Goal: Transaction & Acquisition: Subscribe to service/newsletter

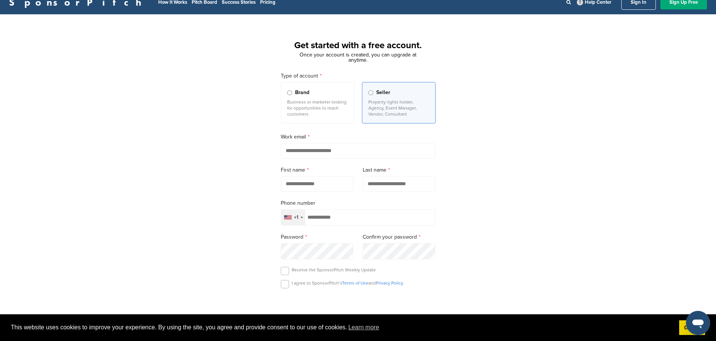
scroll to position [10, 0]
click at [337, 157] on input "email" at bounding box center [358, 150] width 155 height 15
click at [320, 149] on input "email" at bounding box center [358, 150] width 155 height 15
paste input "**********"
type input "**********"
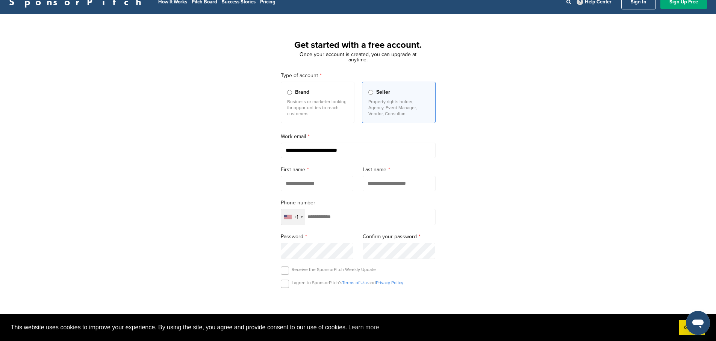
click at [321, 190] on input "text" at bounding box center [317, 183] width 73 height 15
type input "*"
type input "****"
type input "******"
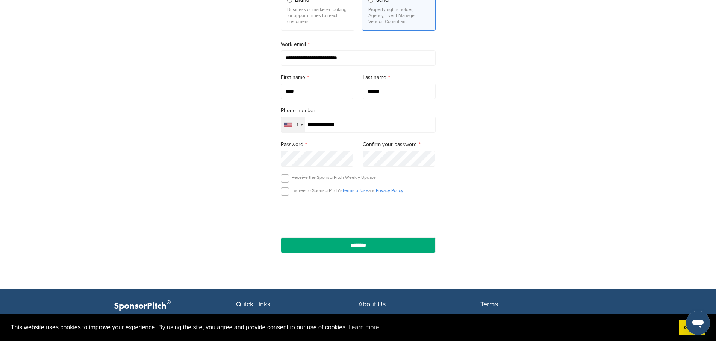
scroll to position [94, 0]
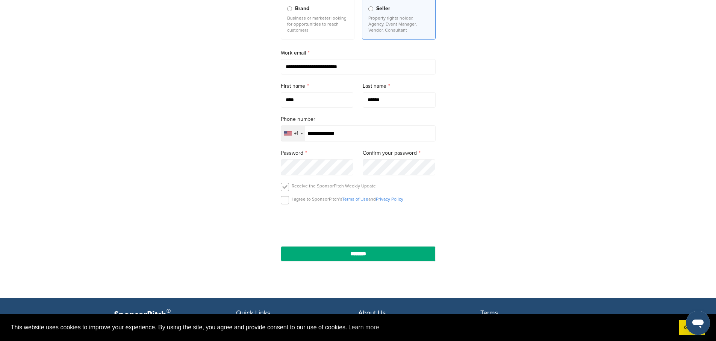
type input "**********"
click at [288, 189] on label at bounding box center [285, 187] width 8 height 8
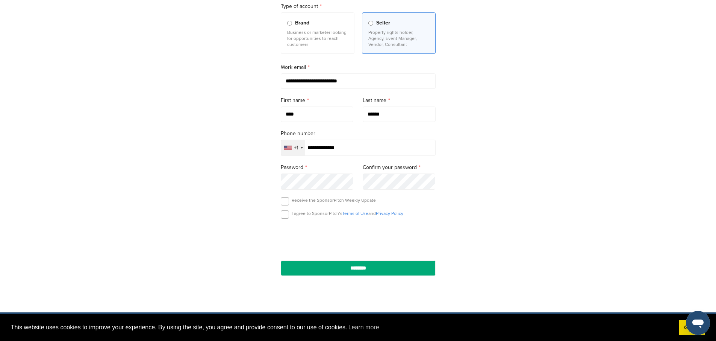
scroll to position [117, 0]
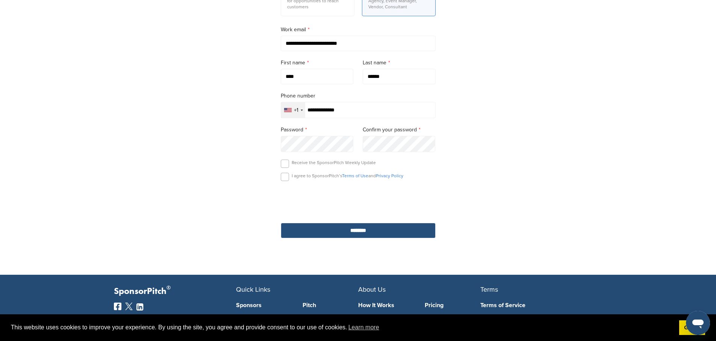
click at [400, 238] on input "********" at bounding box center [358, 230] width 155 height 15
click at [369, 238] on input "********" at bounding box center [358, 230] width 155 height 15
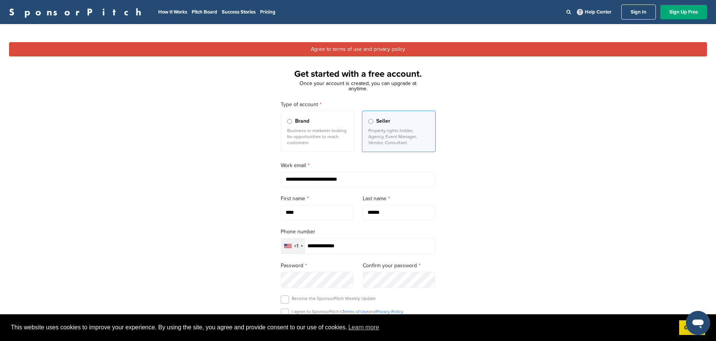
scroll to position [245, 0]
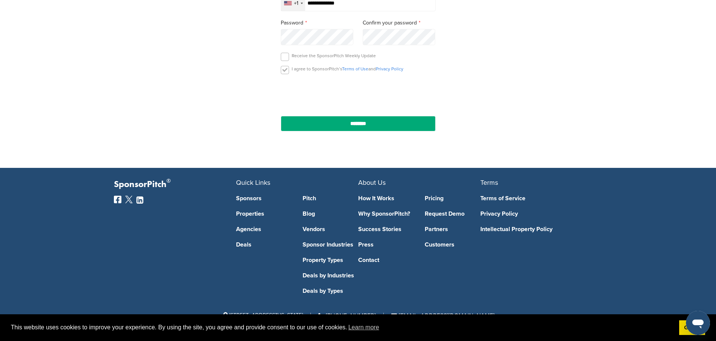
click at [285, 67] on label at bounding box center [285, 70] width 8 height 8
click at [328, 121] on input "********" at bounding box center [358, 123] width 155 height 15
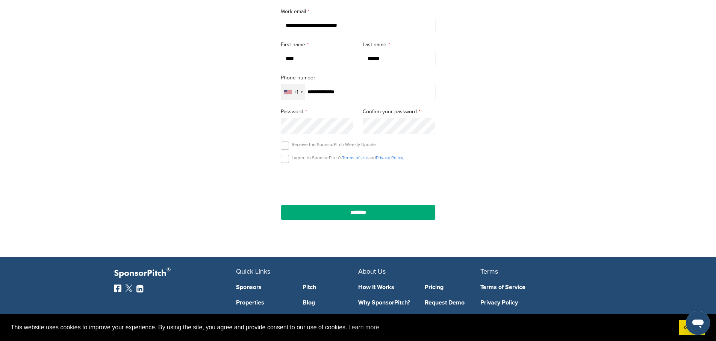
scroll to position [0, 0]
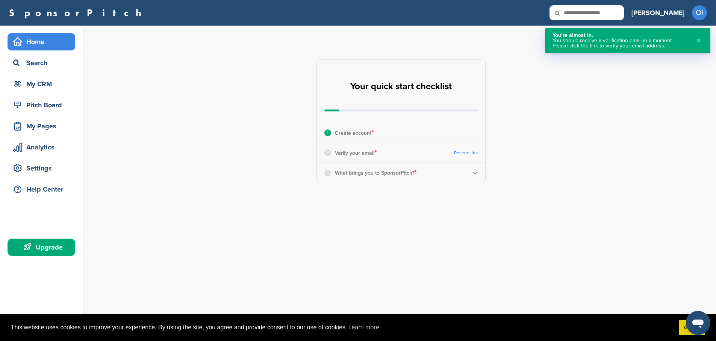
click at [514, 105] on div "**********" at bounding box center [406, 121] width 622 height 191
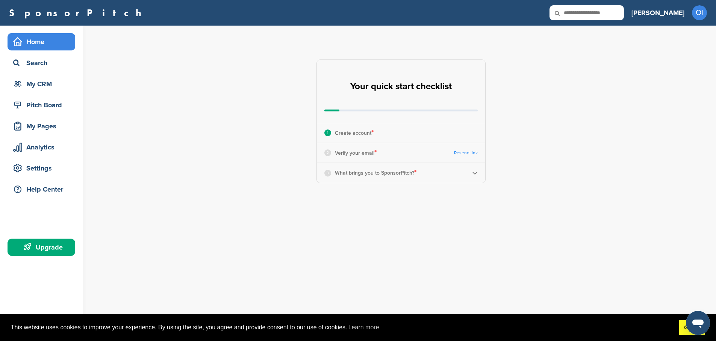
click at [681, 325] on link "Got it!" at bounding box center [693, 327] width 26 height 15
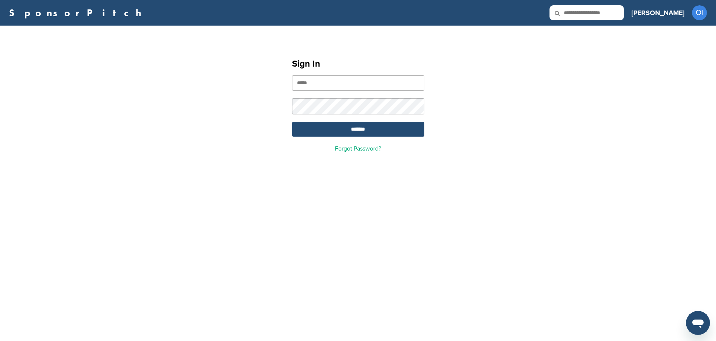
click at [346, 84] on input "email" at bounding box center [358, 82] width 132 height 15
type input "**********"
click at [352, 135] on input "*******" at bounding box center [358, 129] width 132 height 15
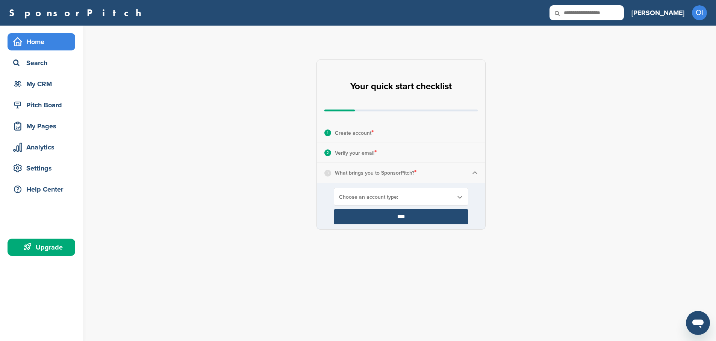
click at [386, 197] on span "Choose an account type:" at bounding box center [396, 197] width 114 height 6
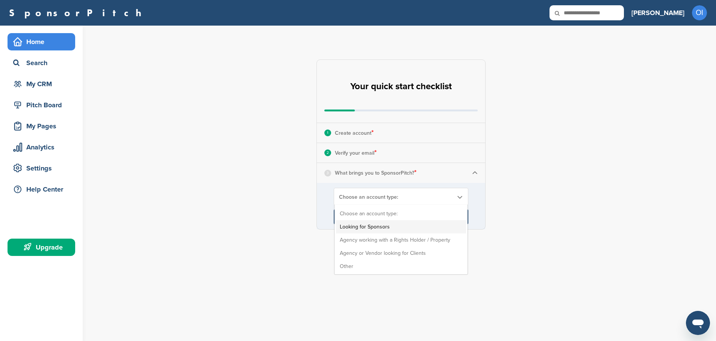
click at [391, 227] on li "Looking for Sponsors" at bounding box center [401, 226] width 130 height 13
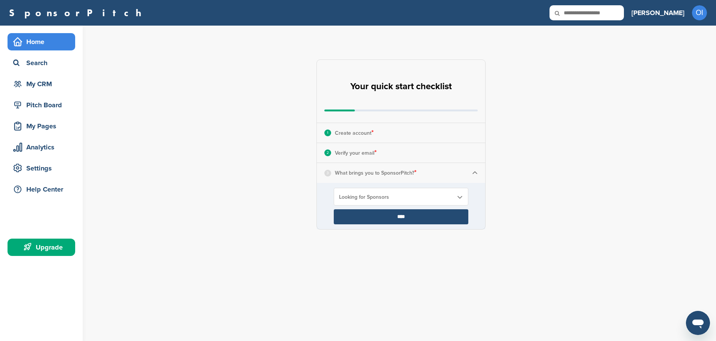
click at [388, 217] on input "****" at bounding box center [401, 216] width 135 height 15
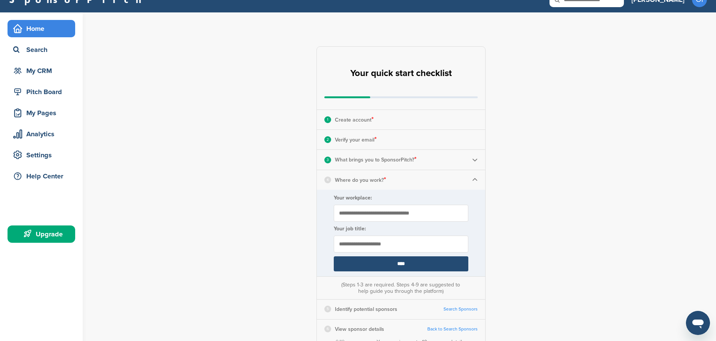
scroll to position [14, 0]
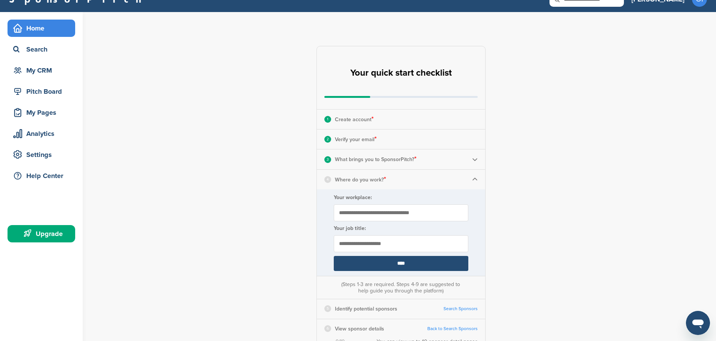
click at [382, 216] on input "Your workplace:" at bounding box center [401, 212] width 135 height 17
type input "**********"
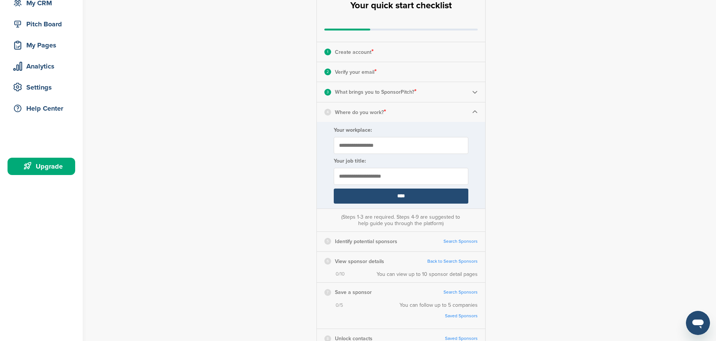
scroll to position [82, 0]
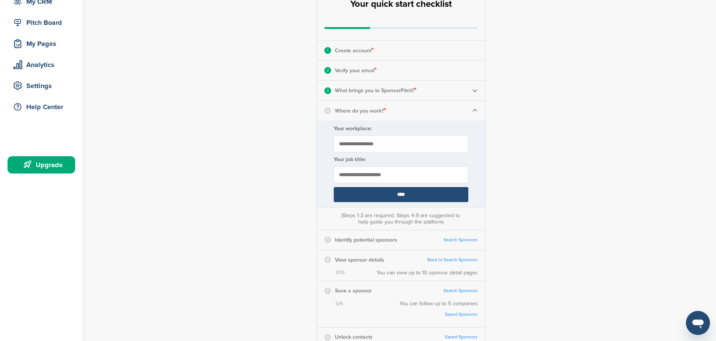
type input "**********"
click at [430, 199] on input "****" at bounding box center [401, 194] width 135 height 15
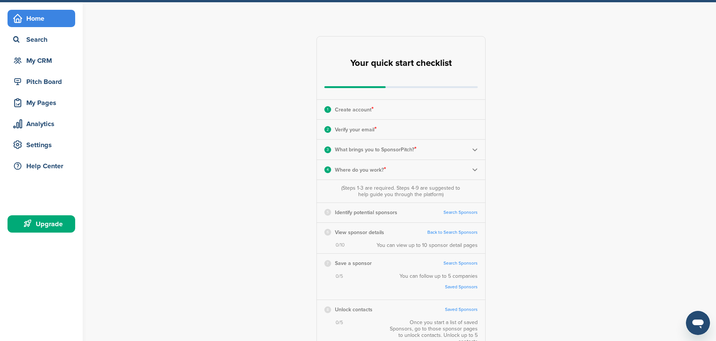
scroll to position [27, 0]
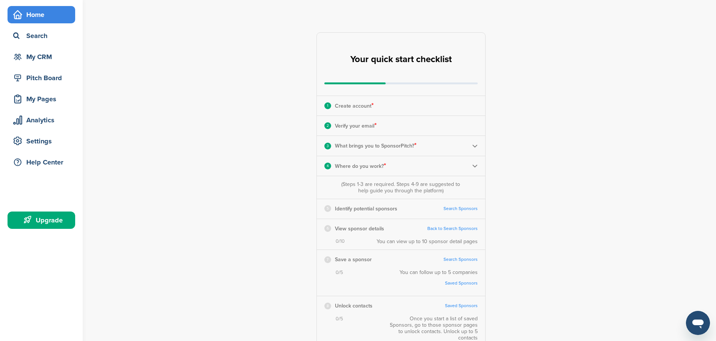
click at [451, 207] on link "Search Sponsors" at bounding box center [461, 209] width 34 height 6
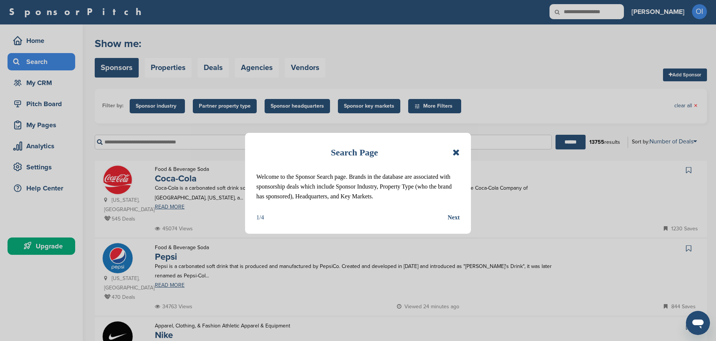
scroll to position [2, 0]
click at [454, 217] on div "Next" at bounding box center [454, 218] width 12 height 10
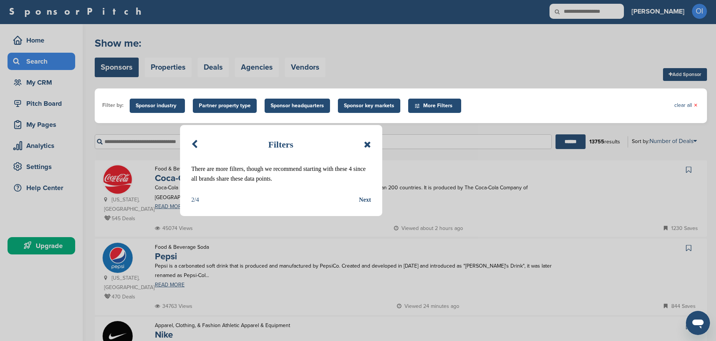
click at [360, 198] on div "Next" at bounding box center [365, 200] width 12 height 10
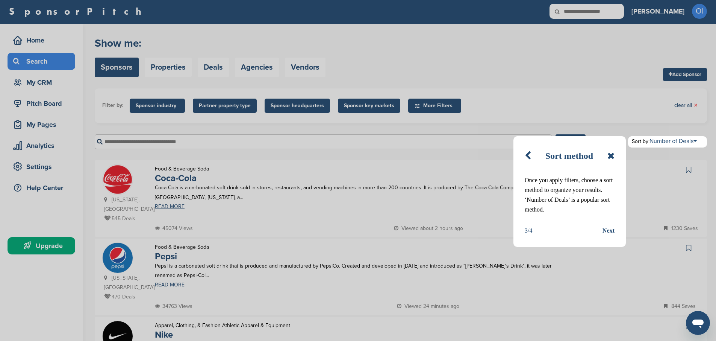
scroll to position [0, 0]
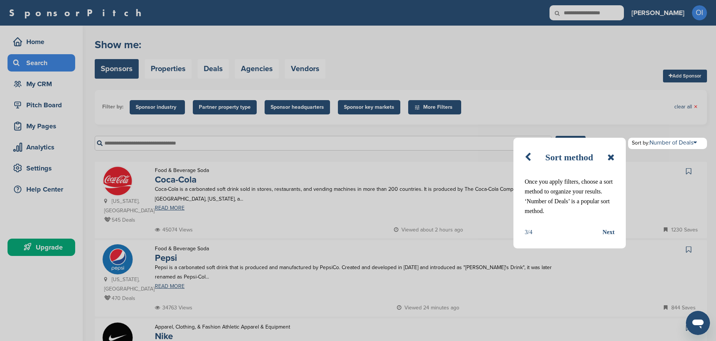
click at [609, 231] on div "Next" at bounding box center [609, 232] width 12 height 10
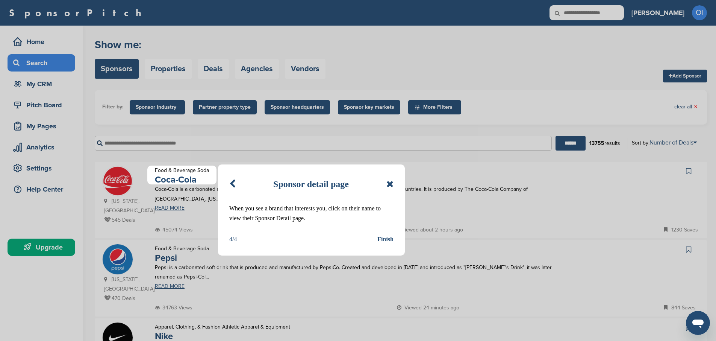
click at [383, 241] on div "Finish" at bounding box center [386, 239] width 16 height 10
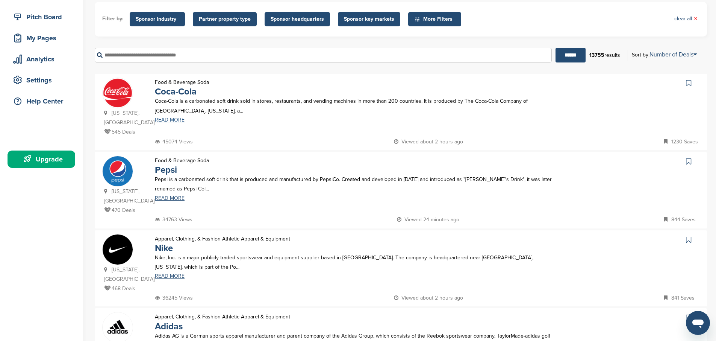
scroll to position [86, 0]
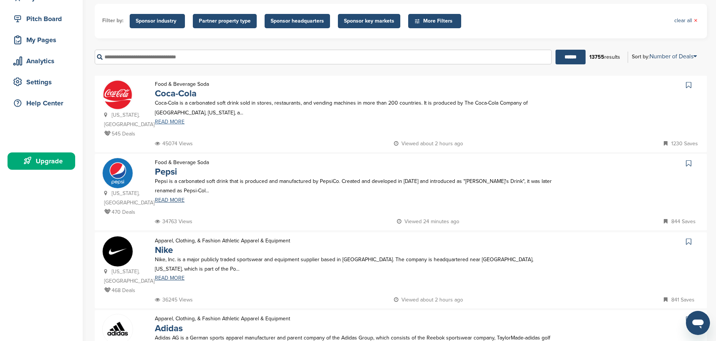
click at [175, 122] on link "READ MORE" at bounding box center [354, 121] width 399 height 5
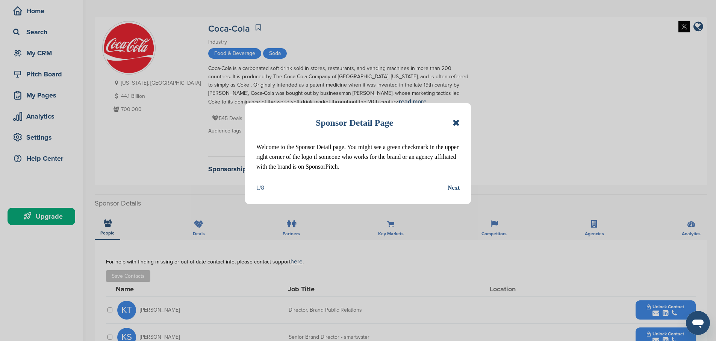
scroll to position [31, 0]
click at [453, 188] on div "Next" at bounding box center [454, 188] width 12 height 10
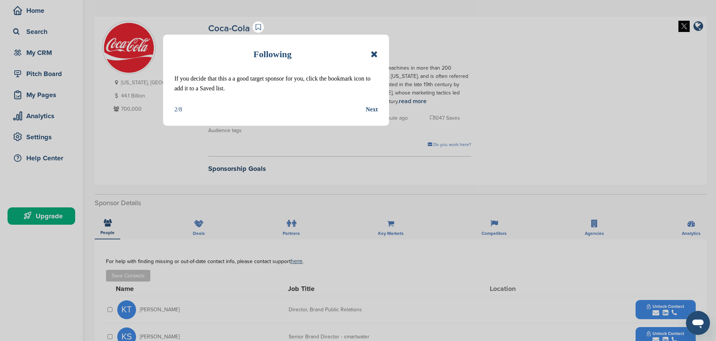
click at [371, 115] on div "Following If you decide that this a a good target sponsor for you, click the bo…" at bounding box center [276, 80] width 226 height 91
click at [371, 112] on div "Next" at bounding box center [372, 110] width 12 height 10
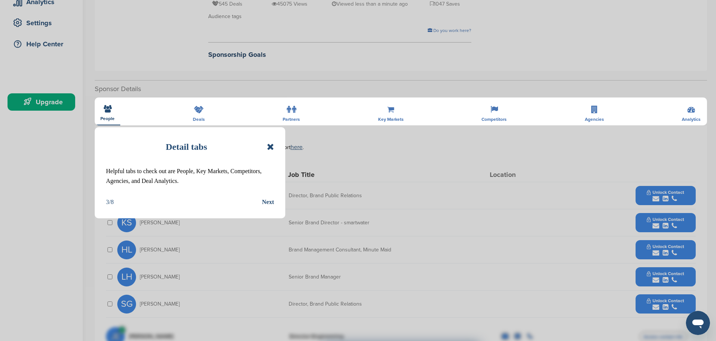
click at [273, 203] on div "Next" at bounding box center [268, 202] width 12 height 10
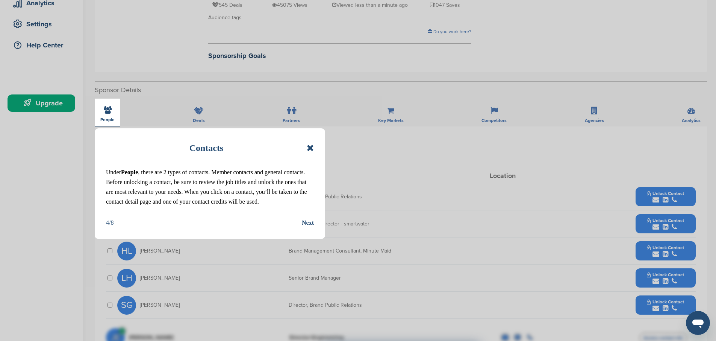
scroll to position [144, 0]
click at [305, 219] on div "Next" at bounding box center [308, 223] width 12 height 10
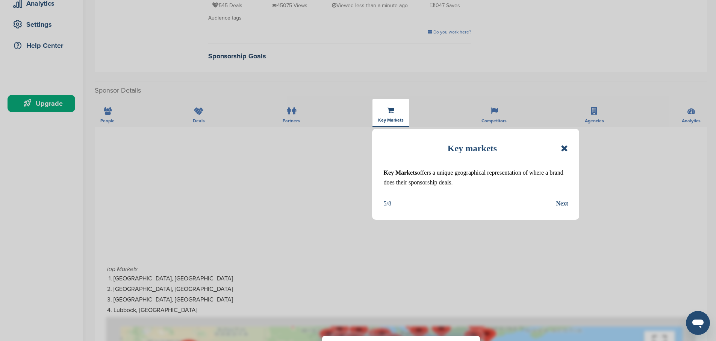
click at [565, 203] on div "Next" at bounding box center [562, 204] width 12 height 10
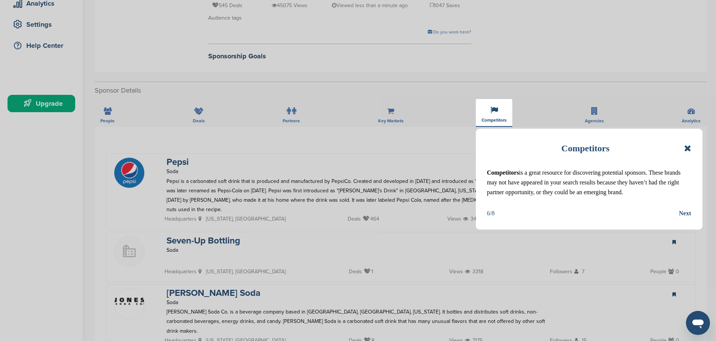
click at [683, 211] on div "Next" at bounding box center [686, 213] width 12 height 10
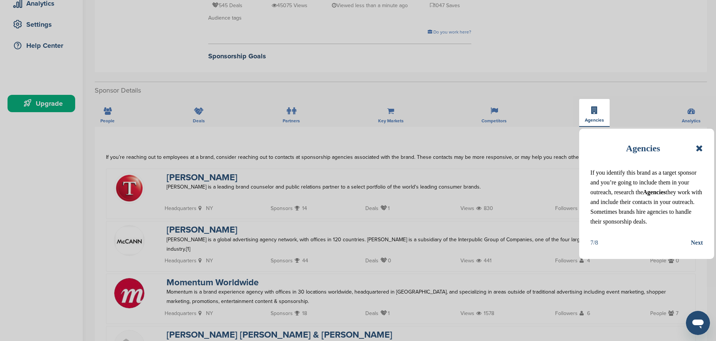
click at [697, 235] on div "Agencies If you identify this brand as a target sponsor and you’re going to inc…" at bounding box center [647, 194] width 135 height 130
click at [696, 237] on div "Agencies If you identify this brand as a target sponsor and you’re going to inc…" at bounding box center [647, 194] width 135 height 130
click at [696, 239] on div "Next" at bounding box center [697, 243] width 12 height 10
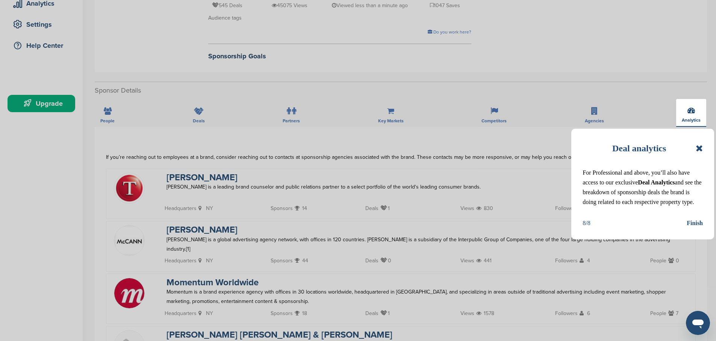
click at [695, 224] on div "Finish" at bounding box center [695, 223] width 16 height 10
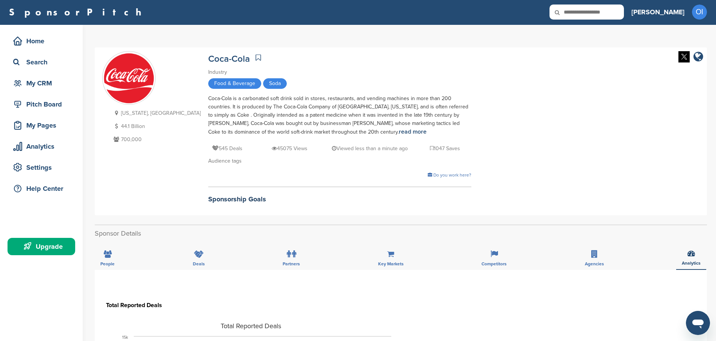
scroll to position [0, 0]
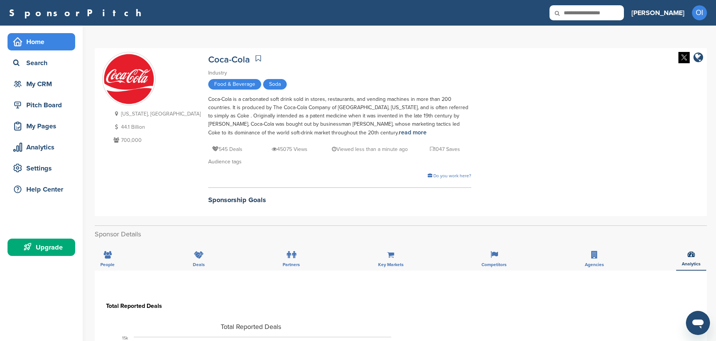
click at [35, 41] on div "Home" at bounding box center [43, 42] width 64 height 14
click at [30, 50] on div "Home" at bounding box center [42, 41] width 68 height 17
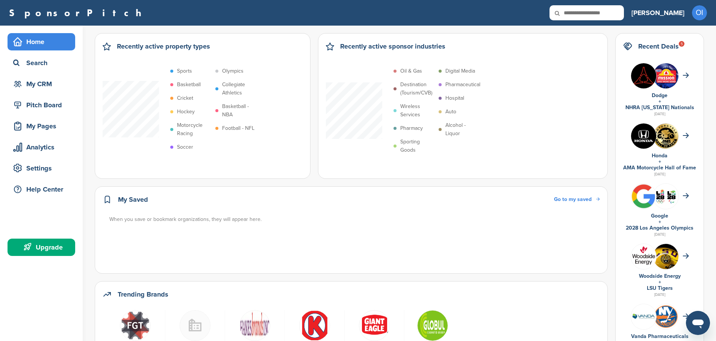
scroll to position [2, 0]
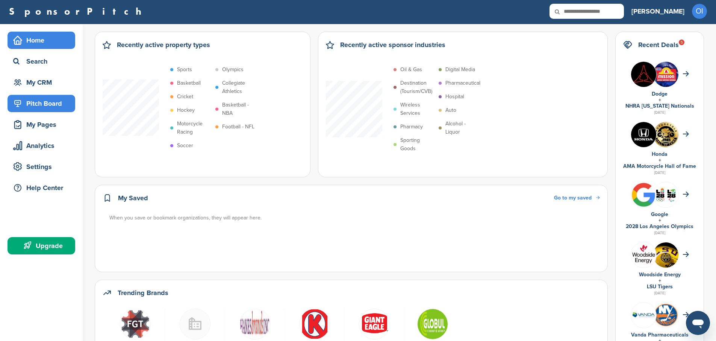
click at [53, 110] on div "Pitch Board" at bounding box center [43, 104] width 64 height 14
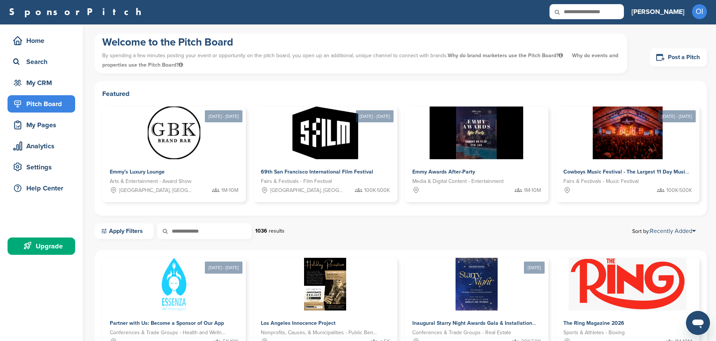
scroll to position [2, 0]
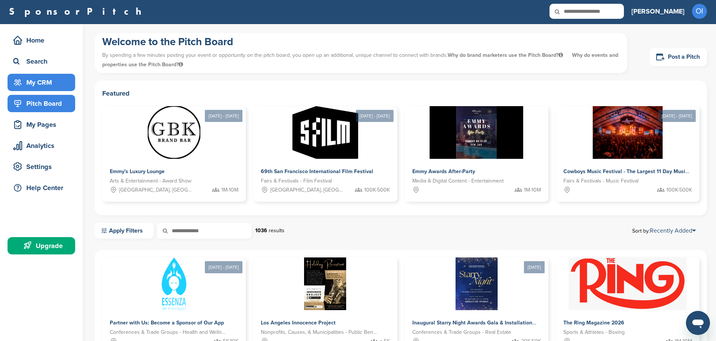
click at [27, 79] on div "My CRM" at bounding box center [43, 83] width 64 height 14
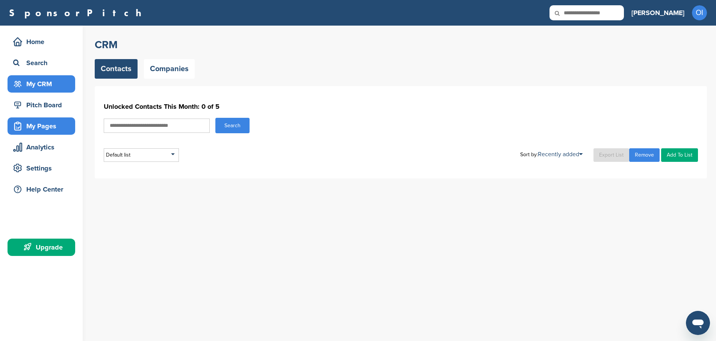
click at [21, 126] on icon at bounding box center [18, 126] width 6 height 7
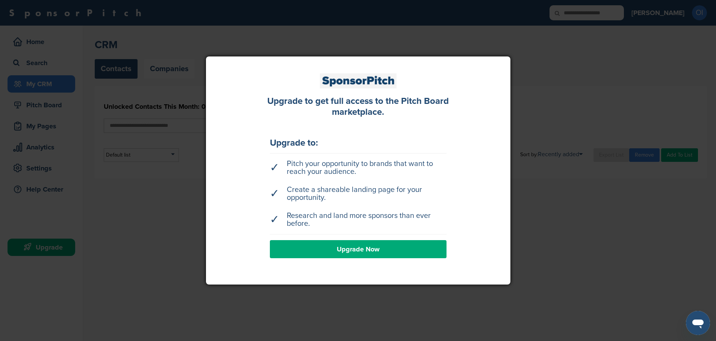
click at [237, 202] on div "Upgrade to get full access to the Pitch Board marketplace. Upgrade to: ✓ Pitch …" at bounding box center [358, 171] width 282 height 196
click at [172, 181] on div at bounding box center [358, 170] width 716 height 341
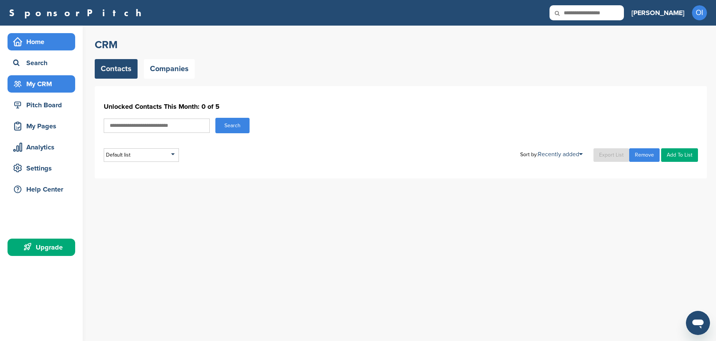
click at [38, 45] on div "Home" at bounding box center [43, 42] width 64 height 14
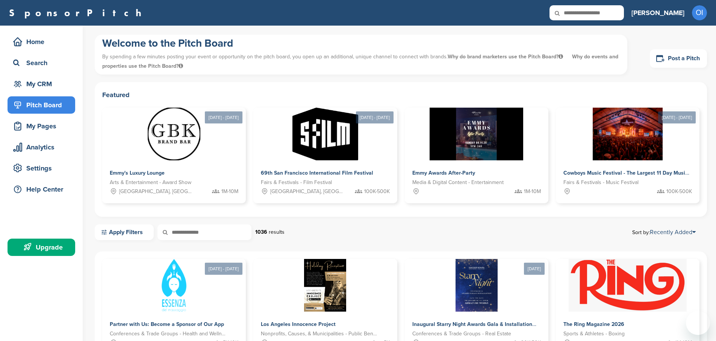
click at [46, 40] on div "Home" at bounding box center [43, 42] width 64 height 14
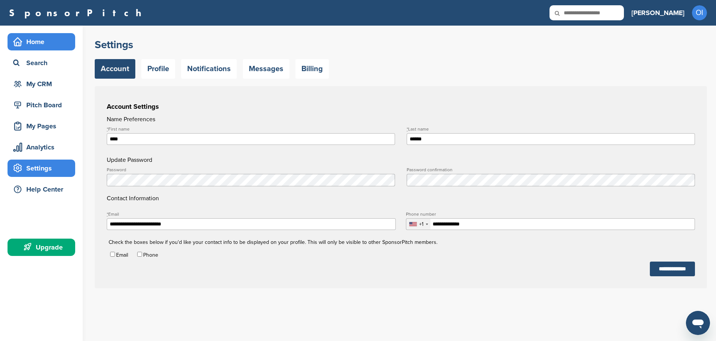
click at [43, 46] on div "Home" at bounding box center [43, 42] width 64 height 14
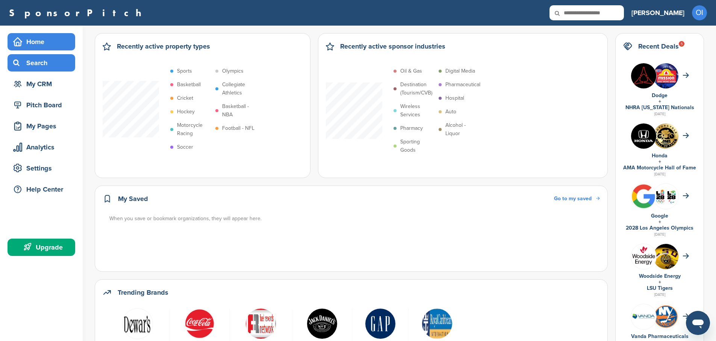
click at [36, 64] on div "Search" at bounding box center [43, 63] width 64 height 14
click at [35, 61] on div "Search" at bounding box center [43, 63] width 64 height 14
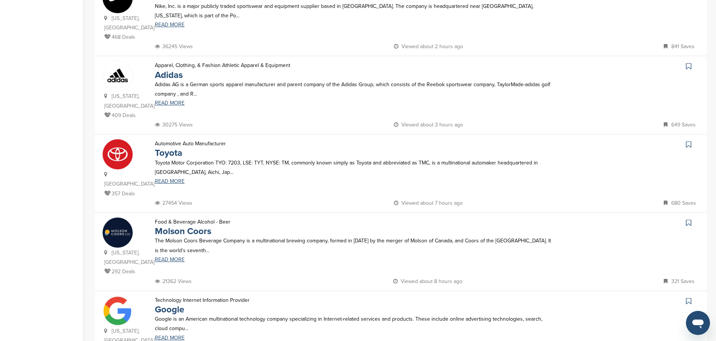
scroll to position [458, 0]
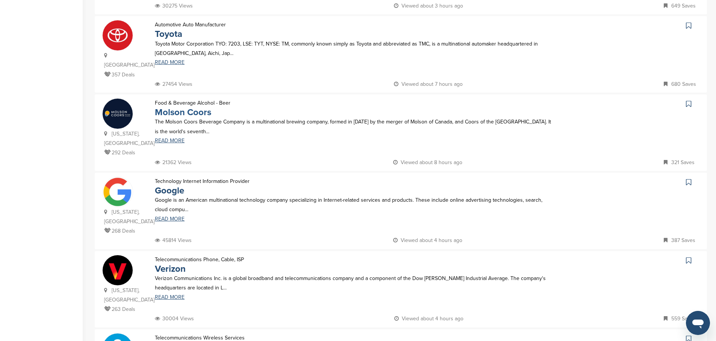
click at [170, 107] on link "Molson Coors" at bounding box center [183, 112] width 56 height 11
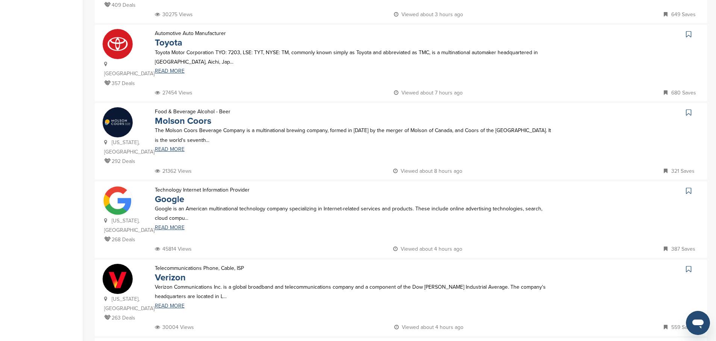
scroll to position [91, 0]
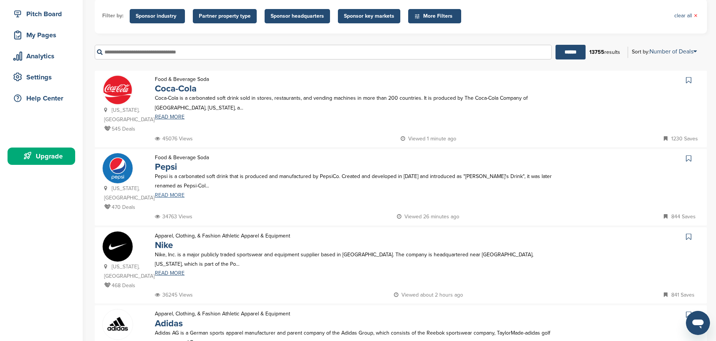
click at [169, 193] on link "READ MORE" at bounding box center [354, 195] width 399 height 5
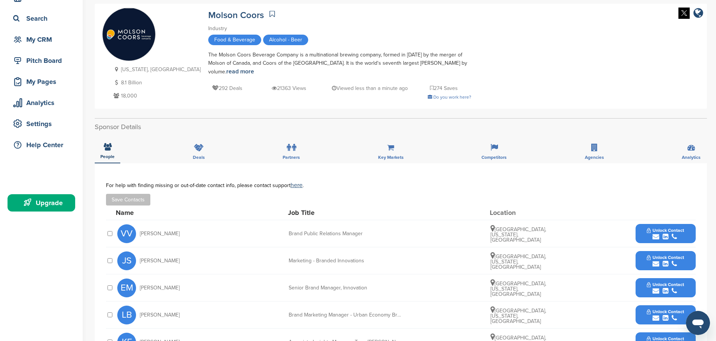
scroll to position [46, 0]
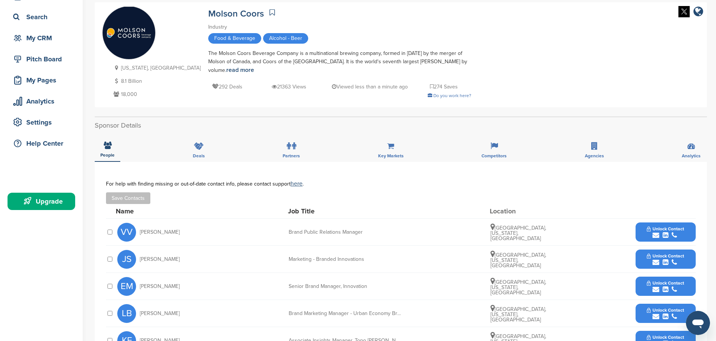
click at [656, 232] on icon "submit" at bounding box center [656, 235] width 7 height 7
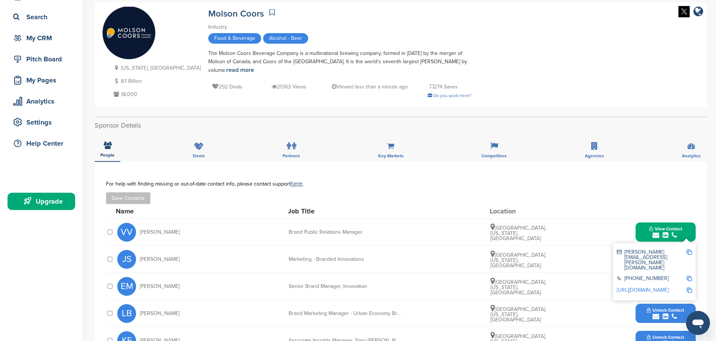
click at [689, 249] on img at bounding box center [689, 251] width 5 height 5
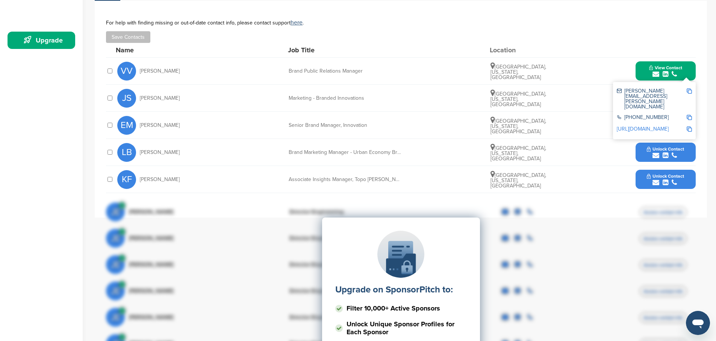
scroll to position [211, 0]
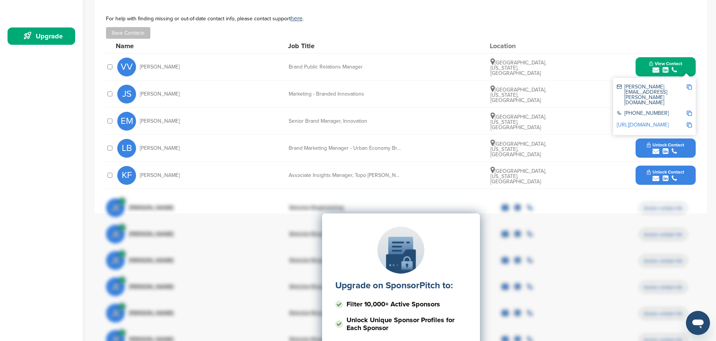
click at [223, 216] on div "Upgrade on SponsorPitch to: Filter 10,000+ Active Sponsors Unlock Unique Sponso…" at bounding box center [401, 288] width 590 height 188
click at [199, 218] on div "Upgrade on SponsorPitch to: Filter 10,000+ Active Sponsors Unlock Unique Sponso…" at bounding box center [401, 288] width 590 height 188
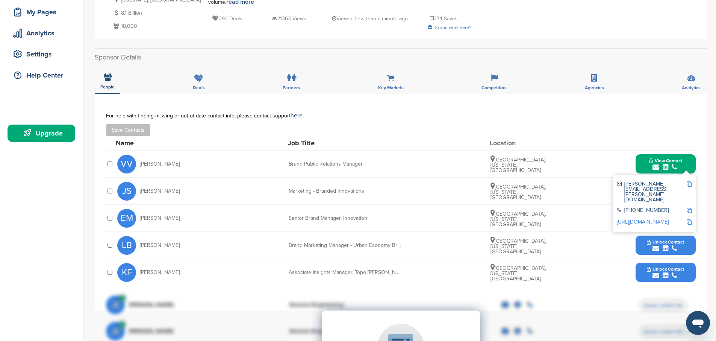
scroll to position [0, 0]
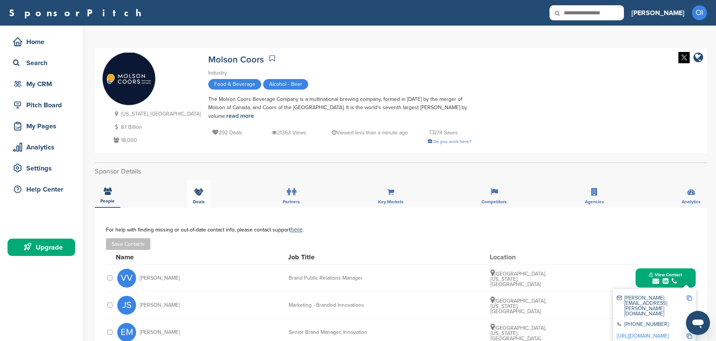
click at [204, 191] on div "Deals" at bounding box center [198, 194] width 23 height 28
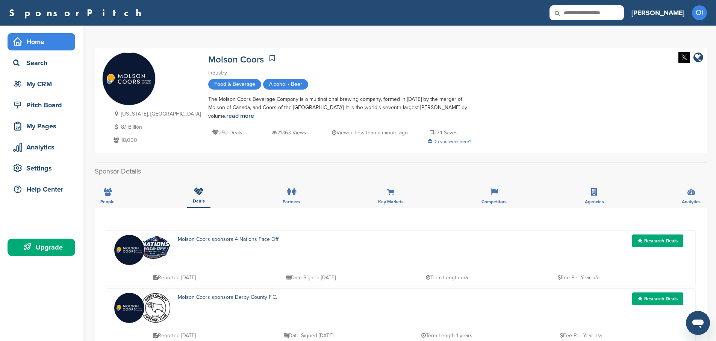
click at [38, 46] on div "Home" at bounding box center [43, 42] width 64 height 14
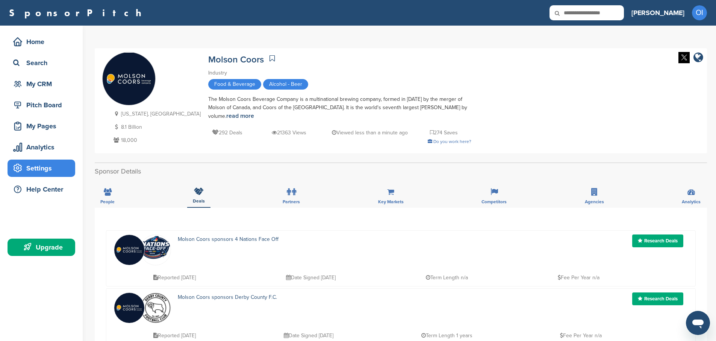
click at [43, 164] on div "Settings" at bounding box center [43, 168] width 64 height 14
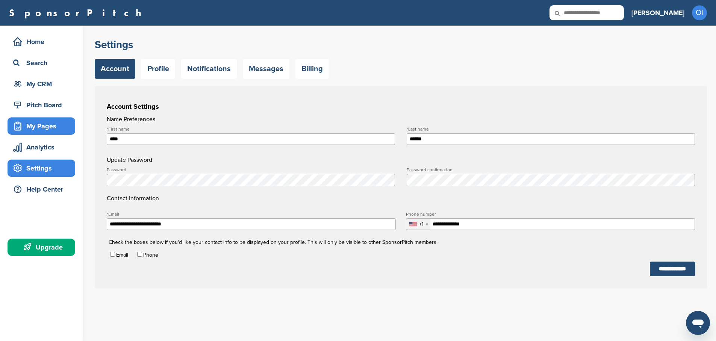
scroll to position [2, 0]
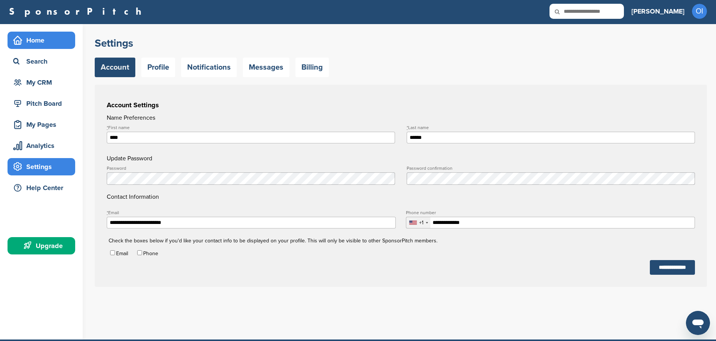
click at [48, 47] on div "Home" at bounding box center [42, 40] width 68 height 17
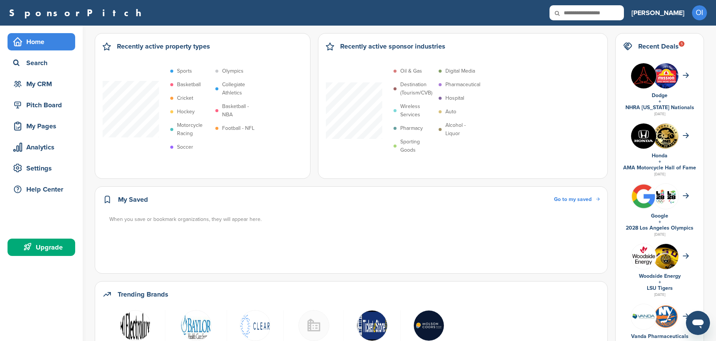
click at [623, 14] on input "text" at bounding box center [587, 12] width 74 height 15
click at [47, 164] on div "Settings" at bounding box center [43, 168] width 64 height 14
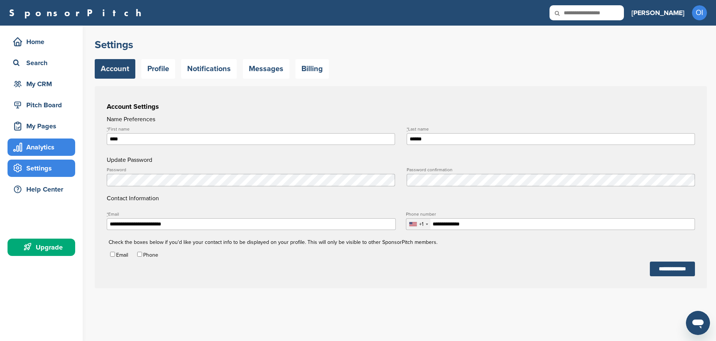
click at [45, 150] on div "Analytics" at bounding box center [43, 147] width 64 height 14
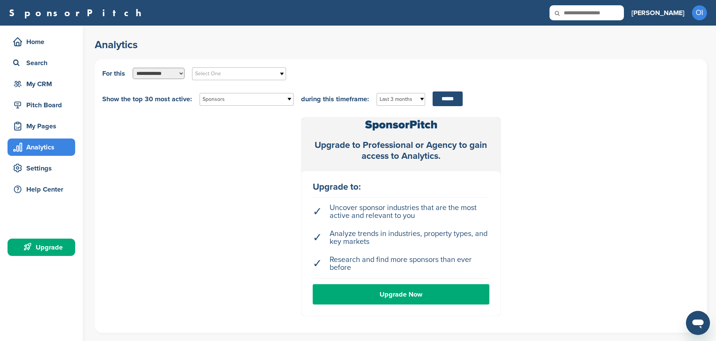
click at [47, 115] on div "Home Search My CRM Pitch Board My Pages Analytics Settings Help Center Upgrade" at bounding box center [41, 146] width 83 height 241
click at [36, 49] on div "Home" at bounding box center [42, 41] width 68 height 17
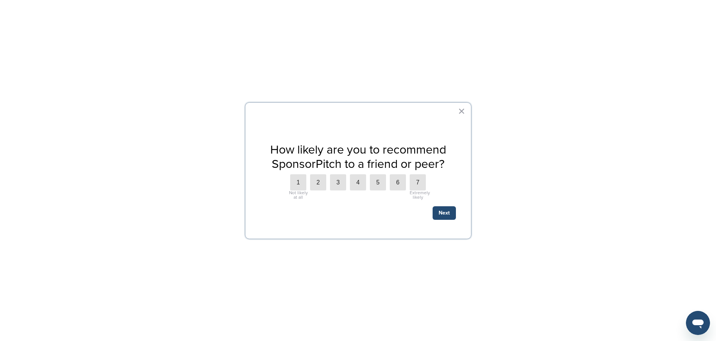
scroll to position [407, 0]
click at [462, 111] on button "×" at bounding box center [461, 111] width 7 height 12
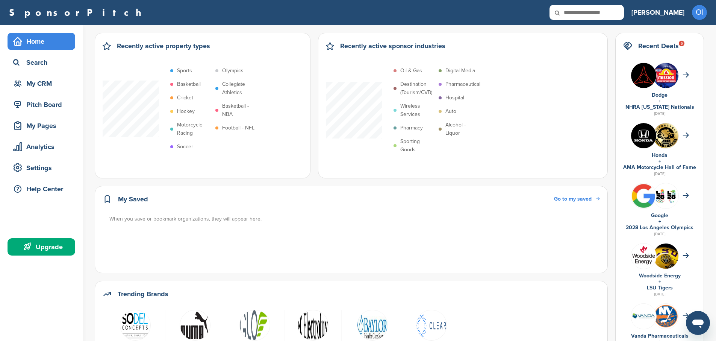
scroll to position [0, 0]
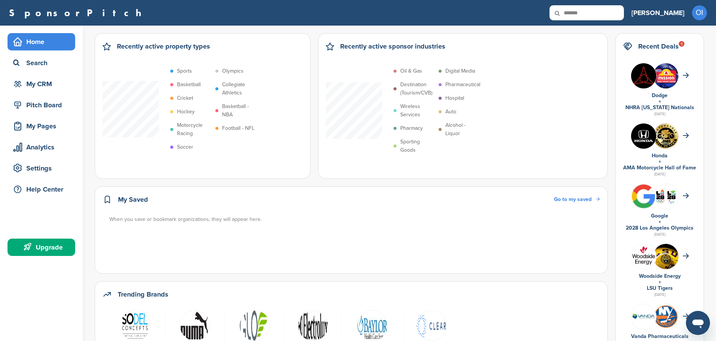
type input "*******"
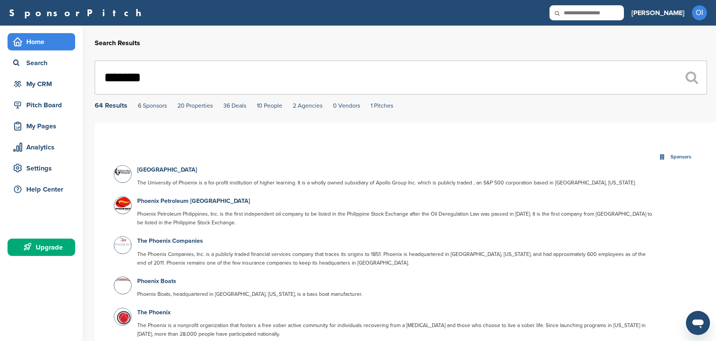
click at [18, 47] on div "Home" at bounding box center [43, 42] width 64 height 14
click at [143, 106] on link "6 Sponsors" at bounding box center [152, 106] width 29 height 8
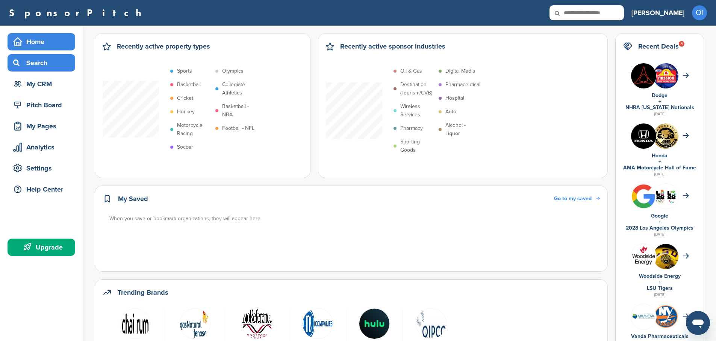
click at [46, 68] on div "Search" at bounding box center [43, 63] width 64 height 14
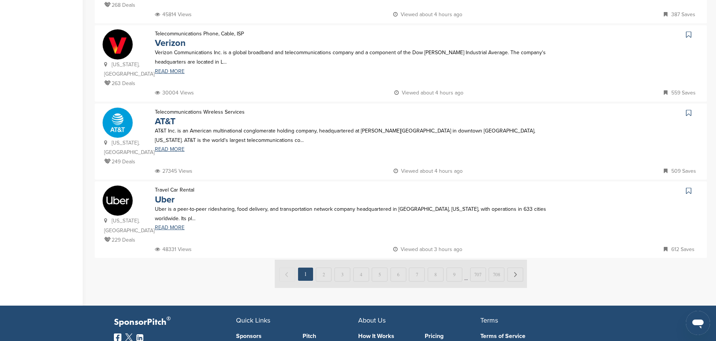
scroll to position [709, 0]
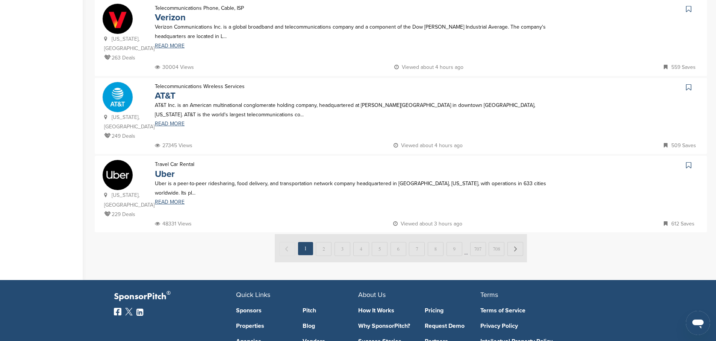
click at [325, 234] on img at bounding box center [401, 248] width 252 height 28
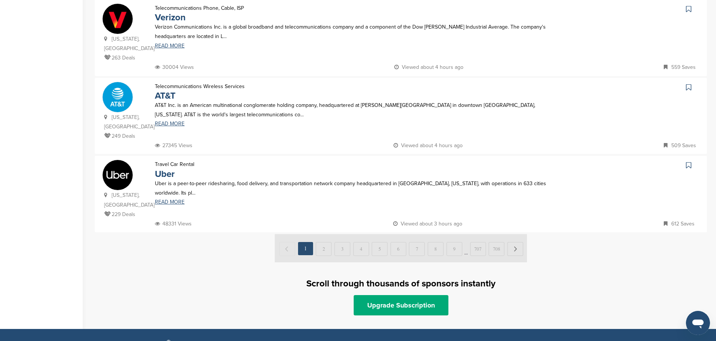
click at [327, 234] on img at bounding box center [401, 248] width 252 height 28
click at [294, 234] on img at bounding box center [401, 248] width 252 height 28
click at [322, 234] on img at bounding box center [401, 248] width 252 height 28
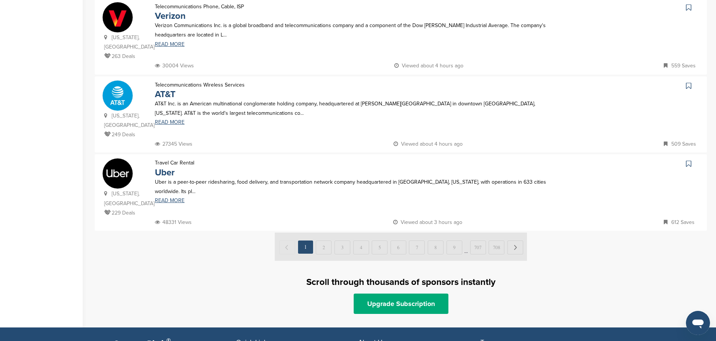
click at [516, 232] on img at bounding box center [401, 246] width 252 height 28
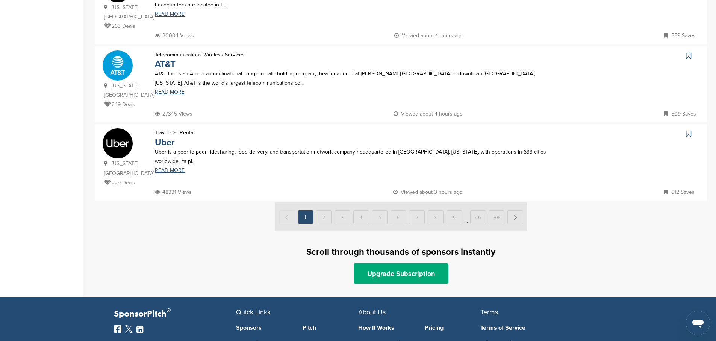
scroll to position [754, 0]
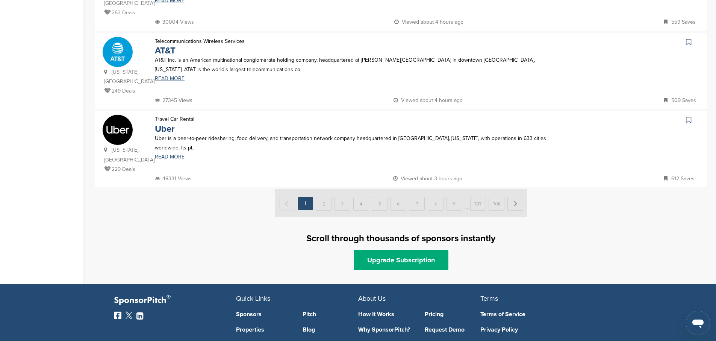
drag, startPoint x: 343, startPoint y: 165, endPoint x: 325, endPoint y: 163, distance: 18.6
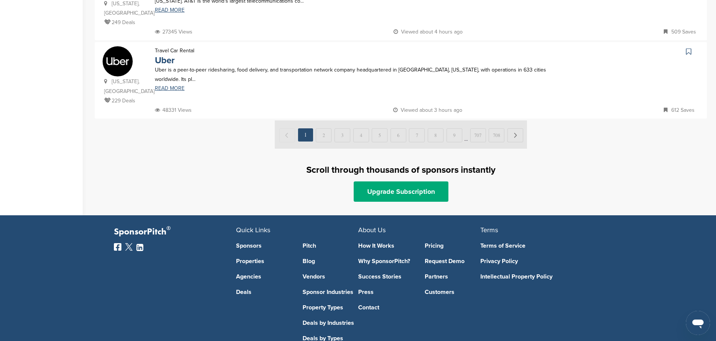
scroll to position [824, 0]
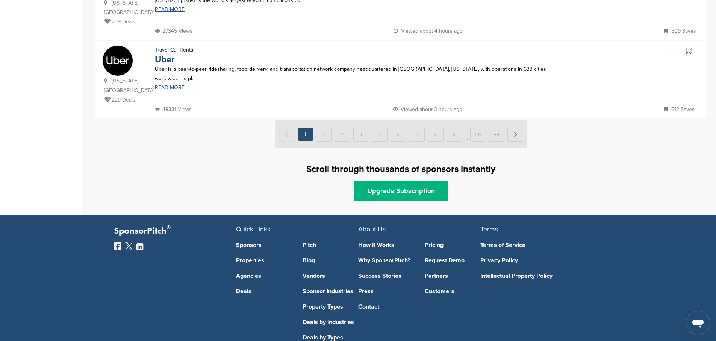
click at [370, 181] on link "Upgrade Subscription" at bounding box center [401, 191] width 95 height 20
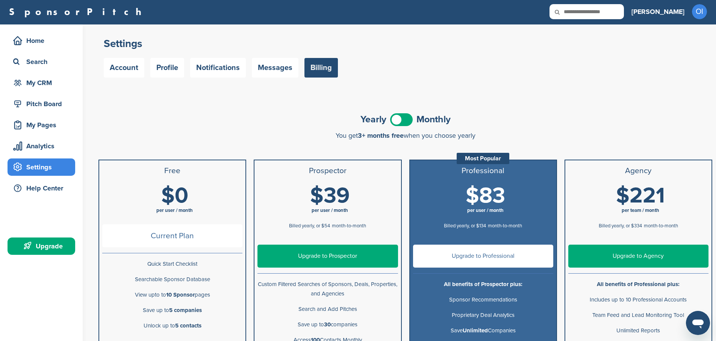
scroll to position [2, 0]
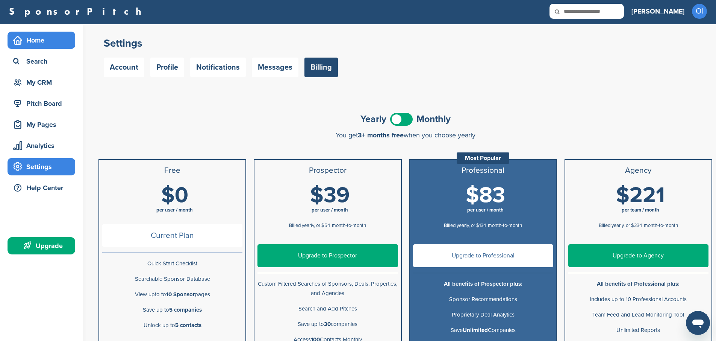
click at [40, 46] on div "Home" at bounding box center [43, 40] width 64 height 14
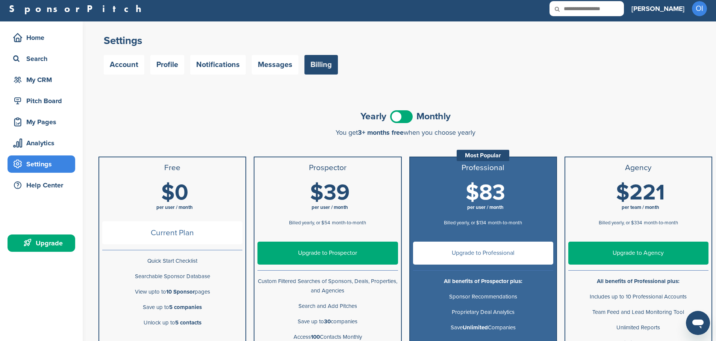
scroll to position [5, 0]
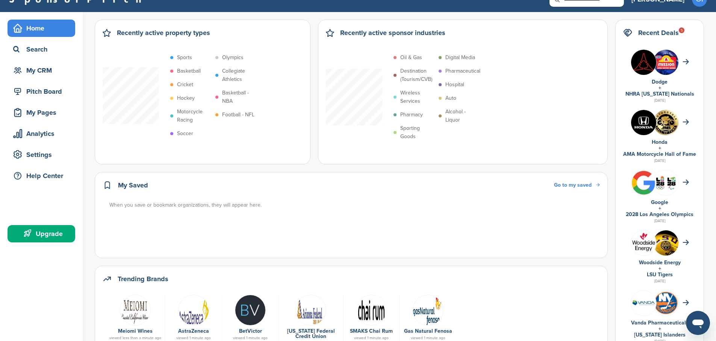
scroll to position [15, 0]
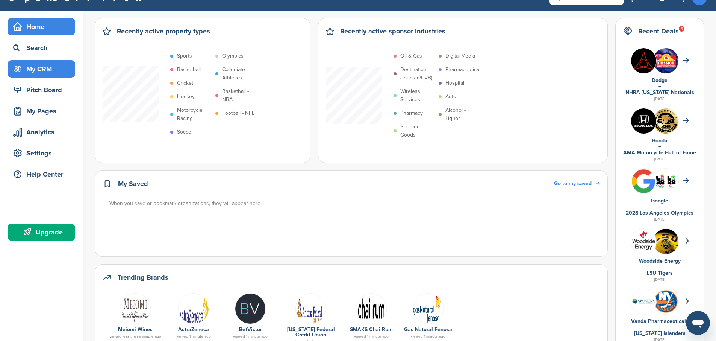
click at [67, 67] on div "My CRM" at bounding box center [43, 69] width 64 height 14
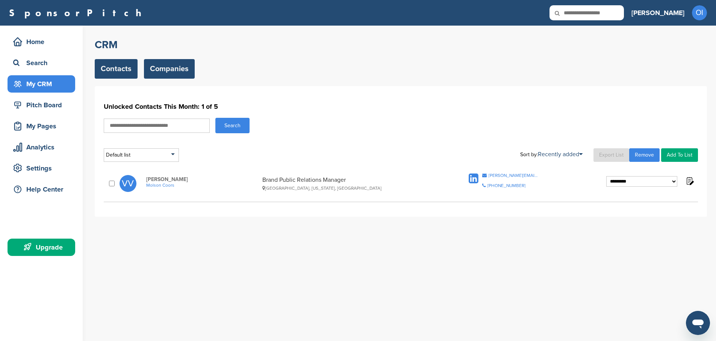
click at [182, 73] on link "Companies" at bounding box center [169, 69] width 51 height 20
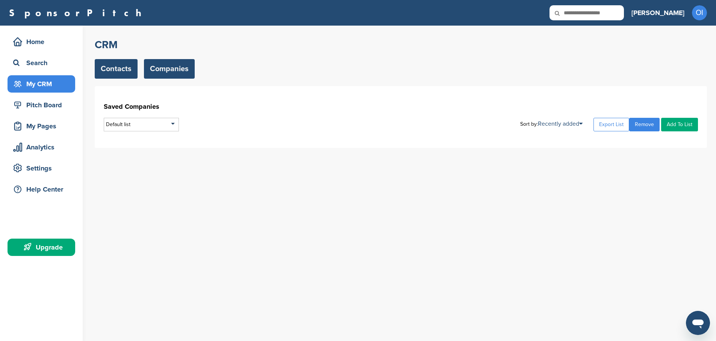
click at [127, 71] on link "Contacts" at bounding box center [116, 69] width 43 height 20
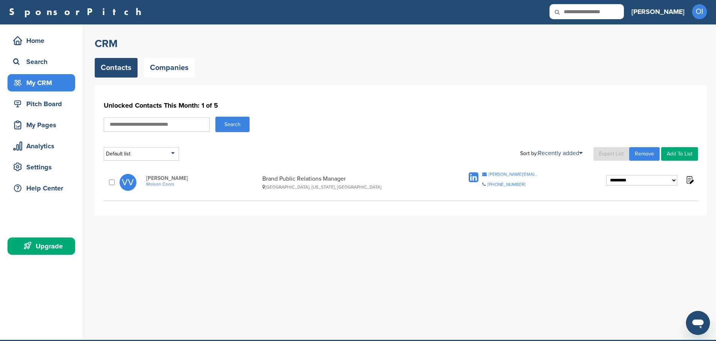
scroll to position [2, 0]
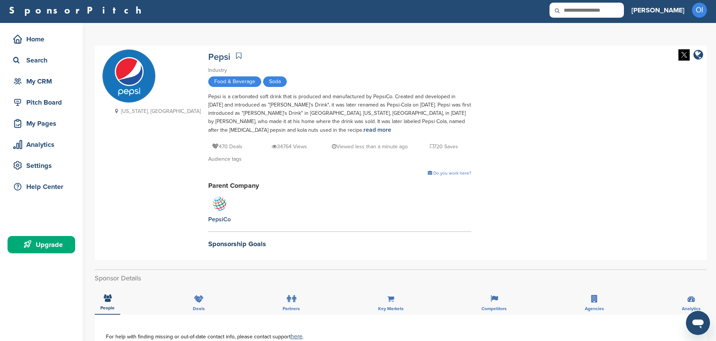
scroll to position [3, 0]
